Goal: Information Seeking & Learning: Learn about a topic

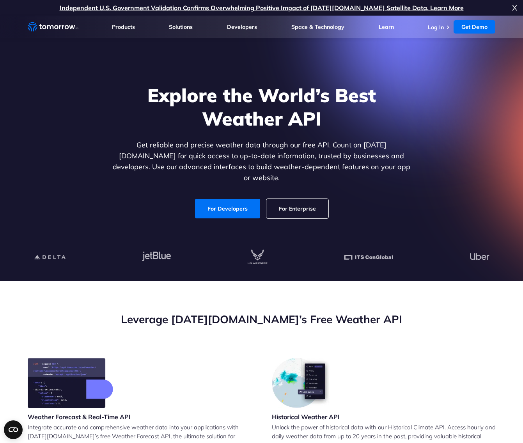
drag, startPoint x: 234, startPoint y: 202, endPoint x: 227, endPoint y: 217, distance: 16.4
click at [227, 217] on div "Explore the World’s Best Weather API Get reliable and precise weather data thro…" at bounding box center [261, 151] width 481 height 166
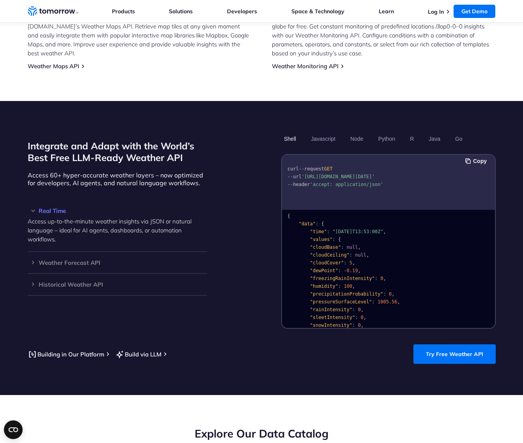
scroll to position [573, 0]
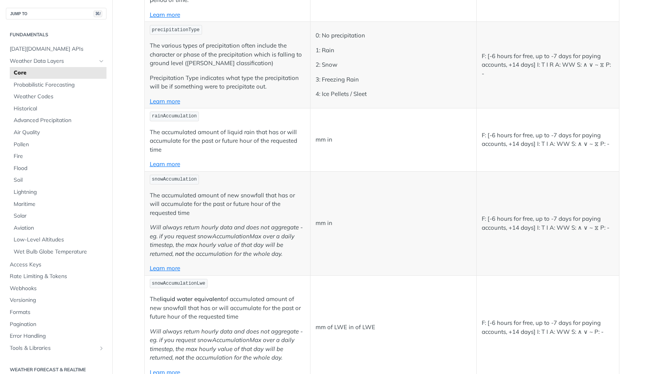
scroll to position [2048, 0]
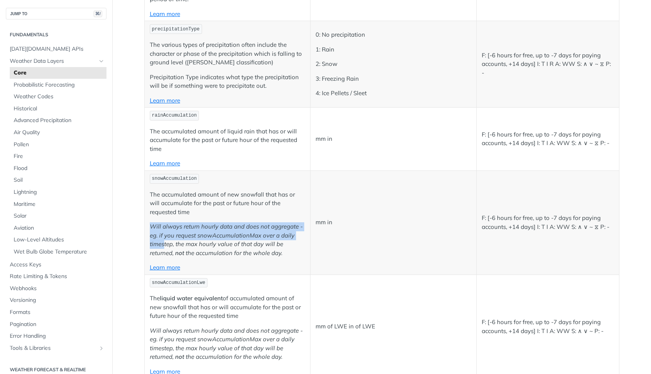
drag, startPoint x: 227, startPoint y: 195, endPoint x: 165, endPoint y: 223, distance: 68.6
click at [165, 223] on td "snowAccumulation The accumulated amount of new snowfall that has or will accumu…" at bounding box center [227, 222] width 166 height 104
click at [165, 223] on p "Will always return hourly data and does not aggregate - eg. if you request snow…" at bounding box center [228, 239] width 156 height 35
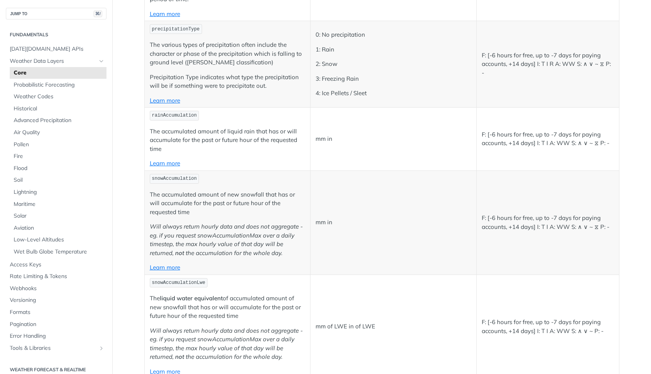
click at [165, 223] on p "Will always return hourly data and does not aggregate - eg. if you request snow…" at bounding box center [228, 239] width 156 height 35
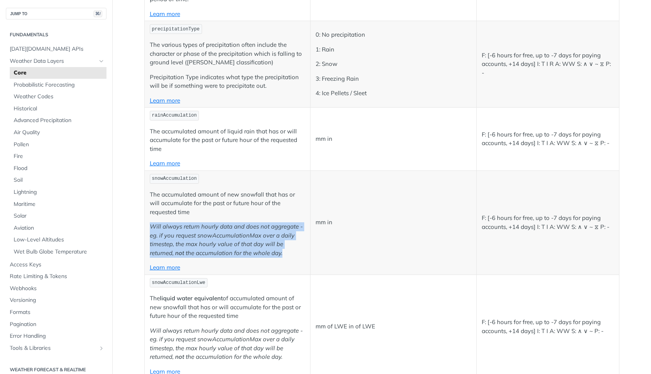
click at [165, 223] on p "Will always return hourly data and does not aggregate - eg. if you request snow…" at bounding box center [228, 239] width 156 height 35
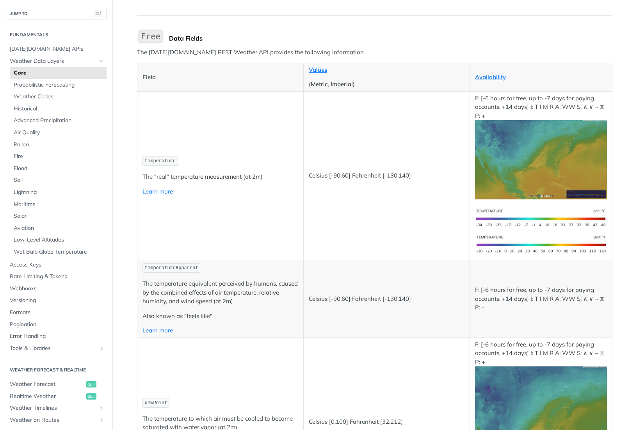
scroll to position [66, 0]
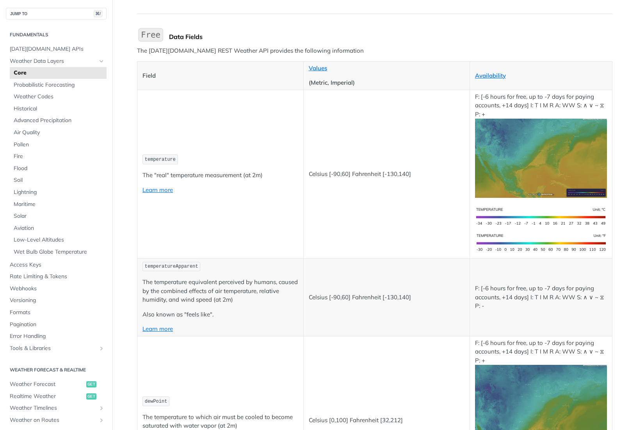
click at [164, 162] on code "temperature" at bounding box center [159, 159] width 35 height 10
click at [161, 157] on span "temperature" at bounding box center [160, 159] width 31 height 5
copy span "temperature"
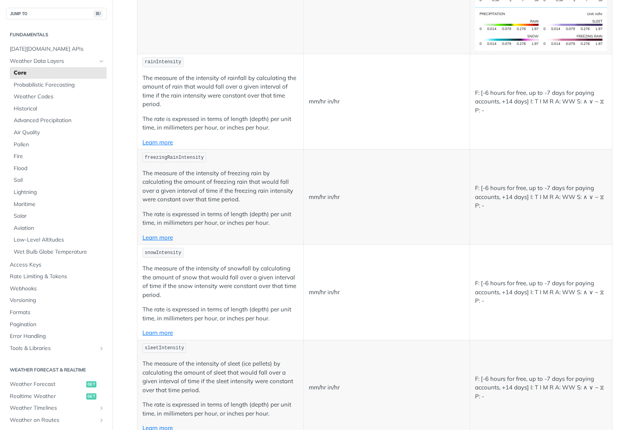
scroll to position [1525, 0]
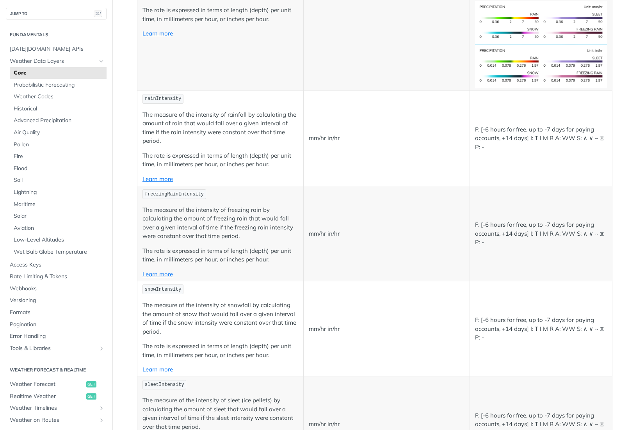
click at [170, 96] on span "rainIntensity" at bounding box center [163, 98] width 37 height 5
copy span "rainIntensity"
click at [174, 192] on span "freezingRainIntensity" at bounding box center [174, 194] width 59 height 5
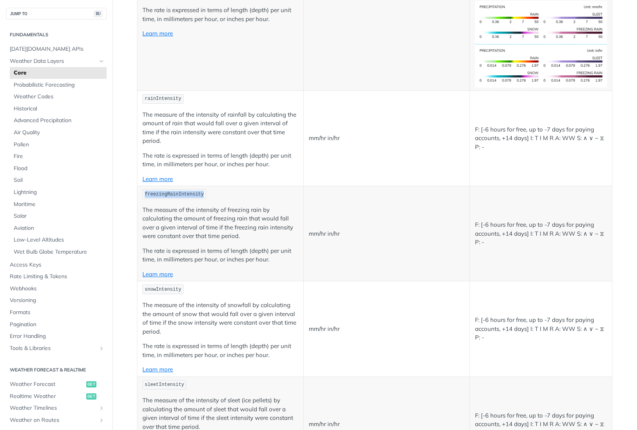
copy span "freezingRainIntensity"
click at [169, 287] on span "snowIntensity" at bounding box center [163, 289] width 37 height 5
copy span "snowIntensity"
click at [165, 374] on span "sleetIntensity" at bounding box center [164, 384] width 39 height 5
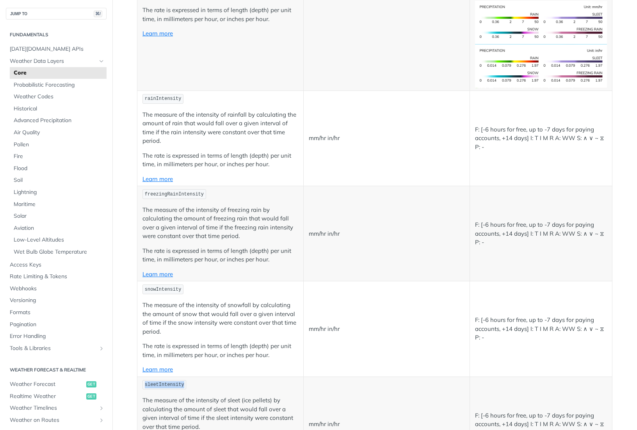
click at [165, 374] on span "sleetIntensity" at bounding box center [164, 384] width 39 height 5
copy span "sleetIntensity"
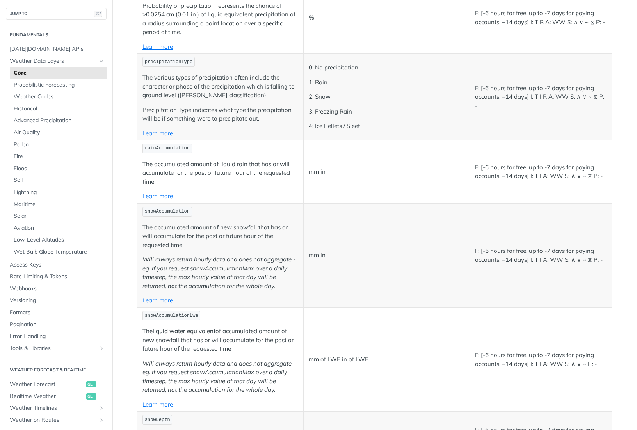
scroll to position [2016, 0]
click at [174, 208] on span "snowAccumulation" at bounding box center [167, 210] width 45 height 5
copy span "snowAccumulation"
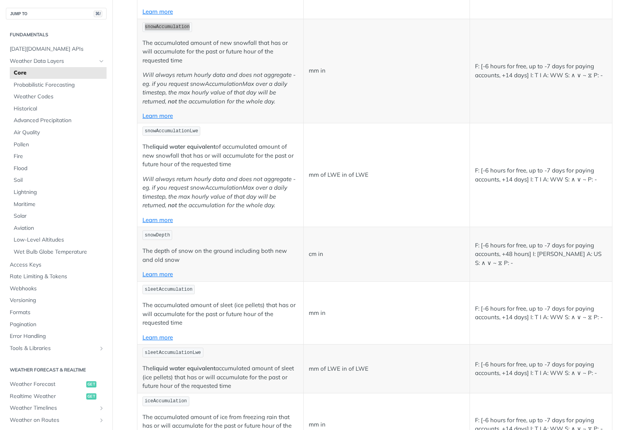
scroll to position [2203, 0]
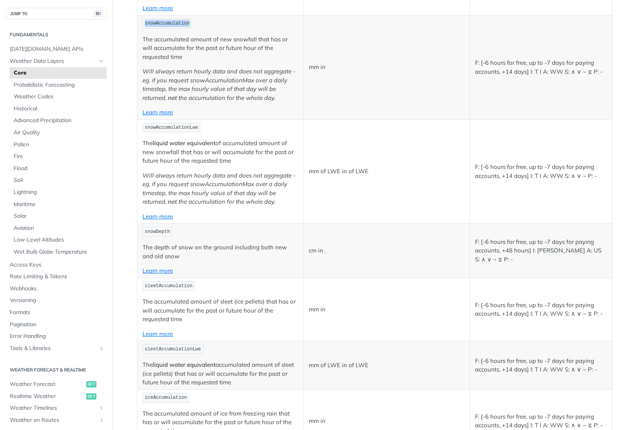
click at [153, 229] on span "snowDepth" at bounding box center [157, 231] width 25 height 5
copy span "snowDepth"
click at [179, 346] on span "sleetAccumulationLwe" at bounding box center [173, 348] width 56 height 5
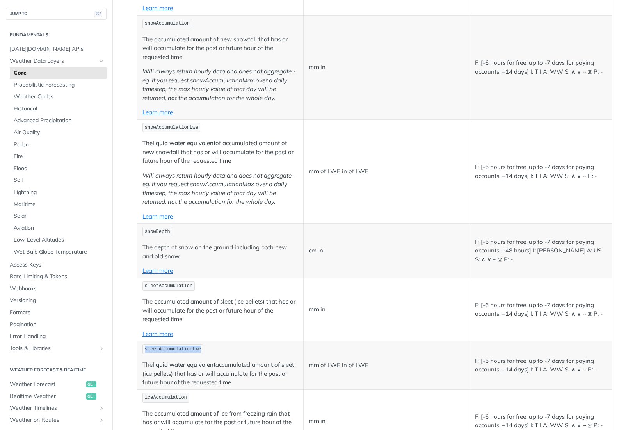
copy span "sleetAccumulationLwe"
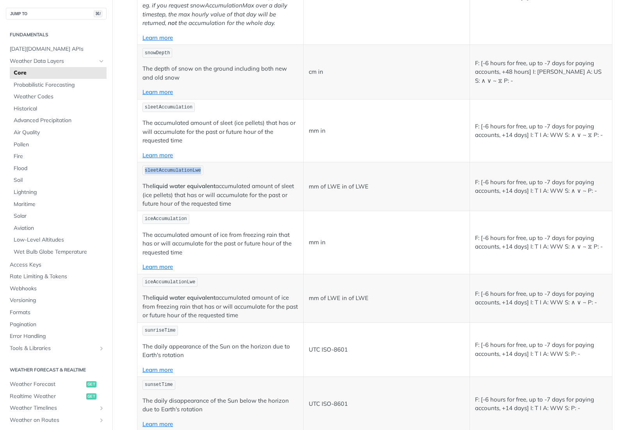
scroll to position [2411, 0]
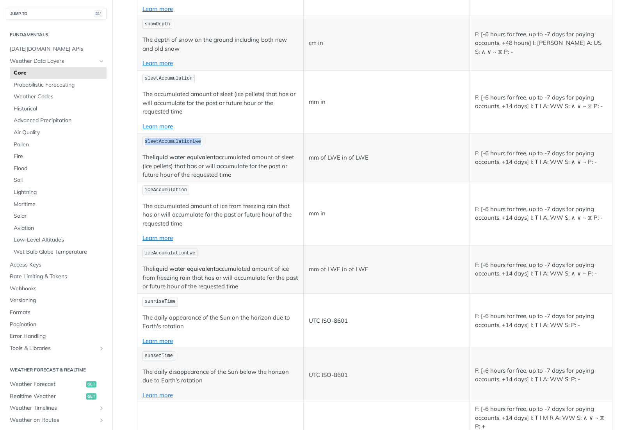
click at [161, 187] on span "iceAccumulation" at bounding box center [166, 189] width 42 height 5
copy span "iceAccumulation"
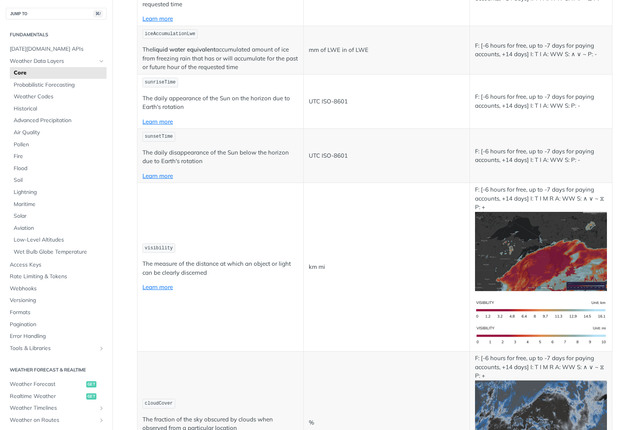
scroll to position [2634, 0]
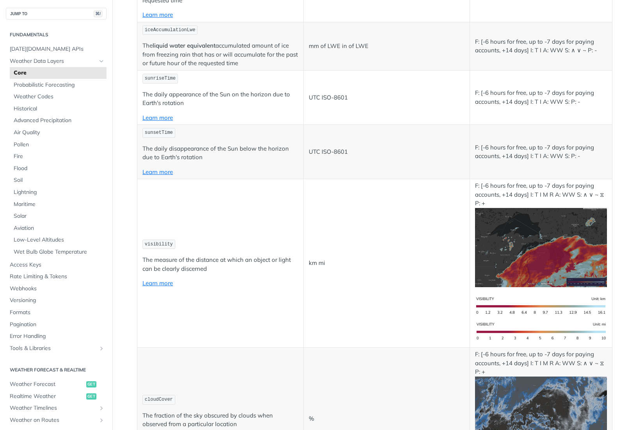
click at [153, 241] on span "visibility" at bounding box center [159, 243] width 28 height 5
copy span "visibility"
click at [164, 374] on span "cloudCover" at bounding box center [159, 399] width 28 height 5
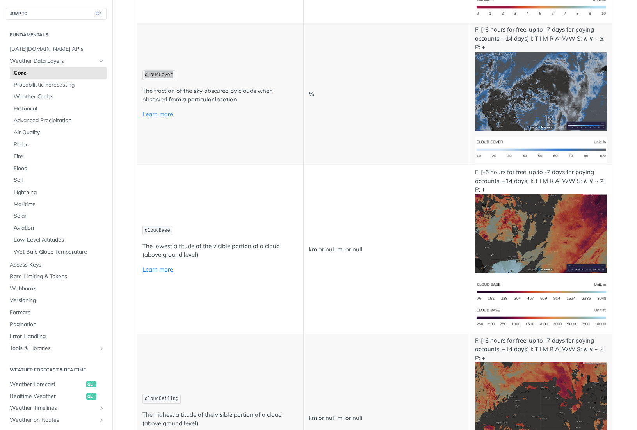
scroll to position [2954, 0]
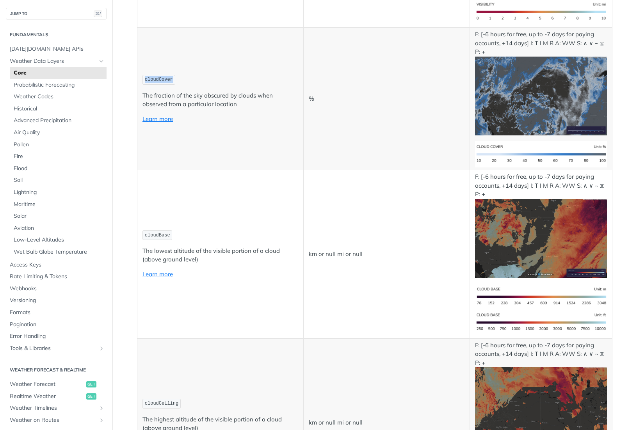
click at [154, 232] on span "cloudBase" at bounding box center [157, 234] width 25 height 5
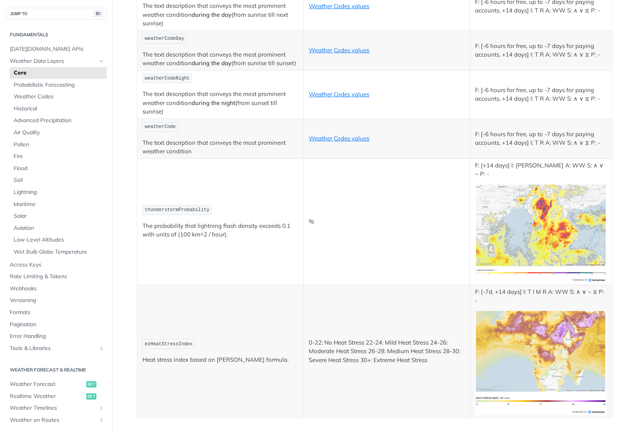
scroll to position [3954, 0]
click at [163, 124] on span "weatherCode" at bounding box center [160, 126] width 31 height 5
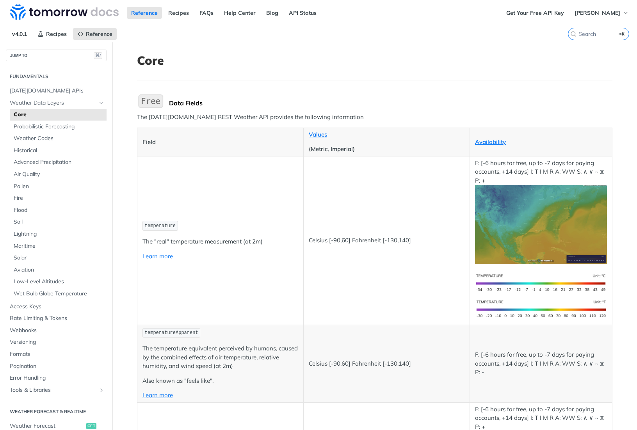
scroll to position [0, 0]
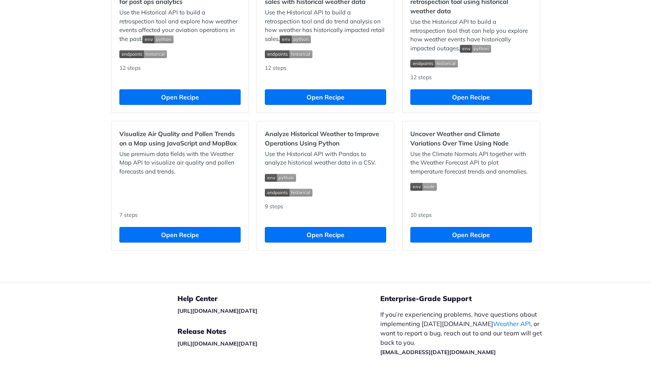
scroll to position [750, 0]
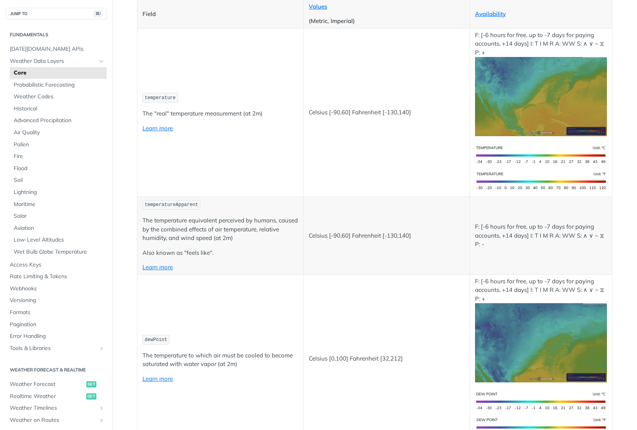
scroll to position [128, 0]
click at [46, 285] on span "Webhooks" at bounding box center [57, 289] width 95 height 8
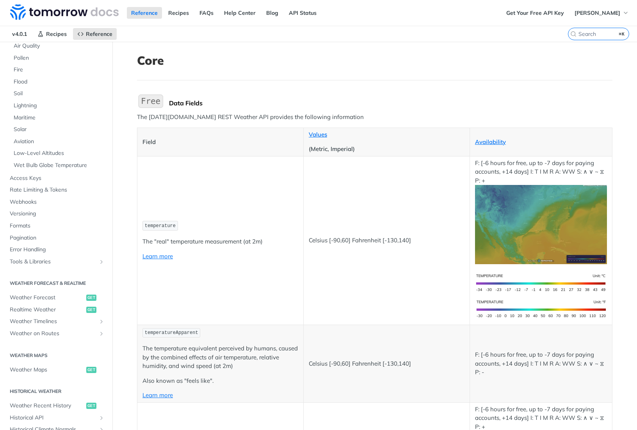
scroll to position [152, 0]
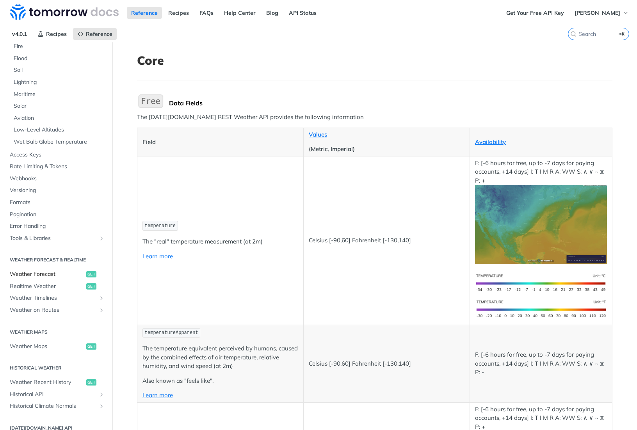
click at [32, 270] on span "Weather Forecast" at bounding box center [47, 274] width 75 height 8
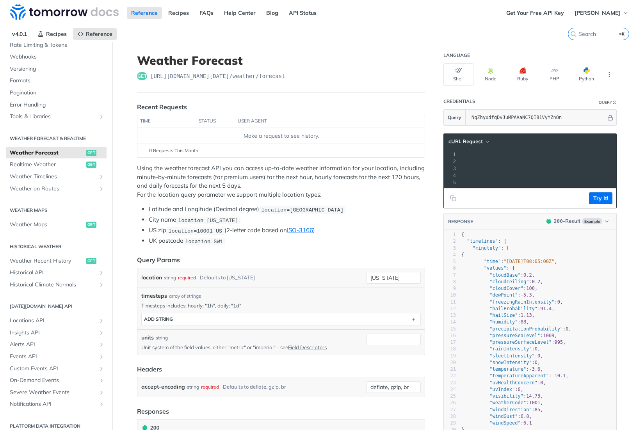
scroll to position [0, 158]
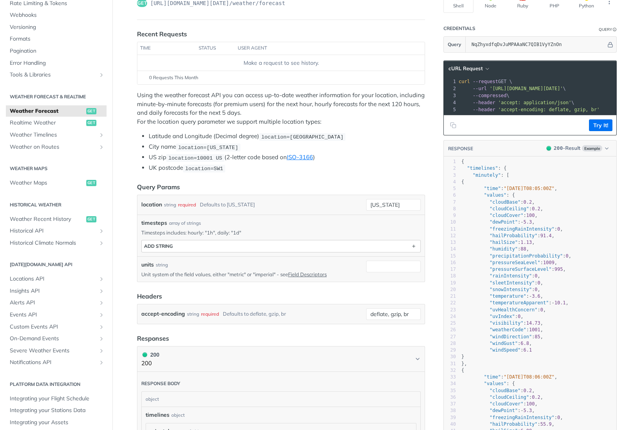
click at [160, 243] on div "ADD string" at bounding box center [158, 246] width 29 height 6
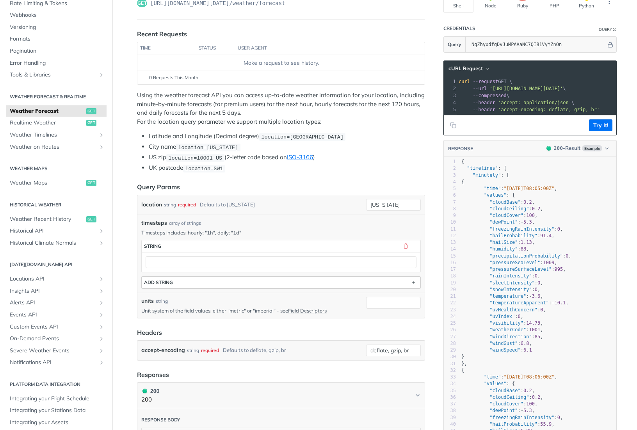
click at [160, 243] on div "string" at bounding box center [152, 246] width 17 height 6
